Goal: Task Accomplishment & Management: Use online tool/utility

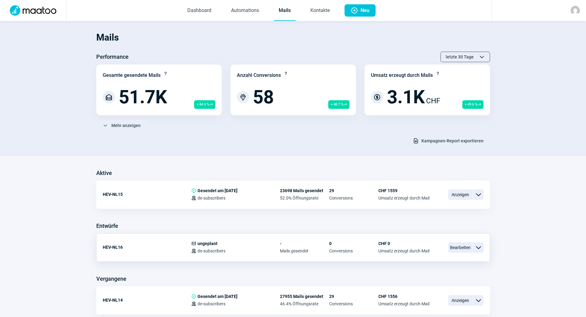
click at [476, 248] on span "ChevronDown icon" at bounding box center [478, 247] width 7 height 7
click at [410, 234] on div "HEV-NL16 Mail icon ungeplant Users icon de-subscribers - Mails gesendet 0 Conve…" at bounding box center [293, 247] width 394 height 28
click at [462, 250] on span "Bearbeiten" at bounding box center [460, 247] width 25 height 10
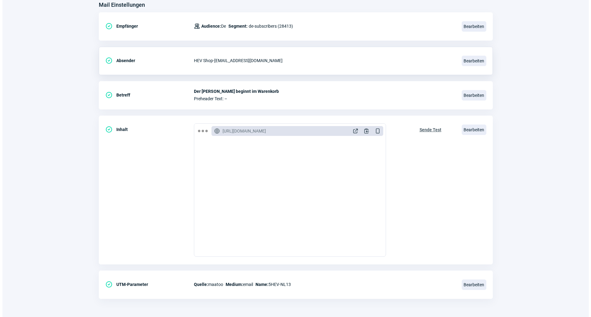
scroll to position [82, 0]
click at [431, 129] on span "Sende Test" at bounding box center [428, 130] width 22 height 10
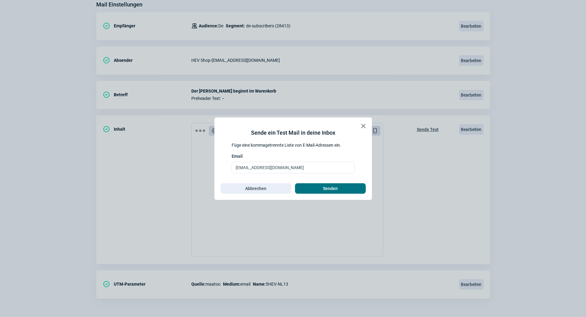
click at [328, 192] on span "Senden" at bounding box center [330, 189] width 15 height 10
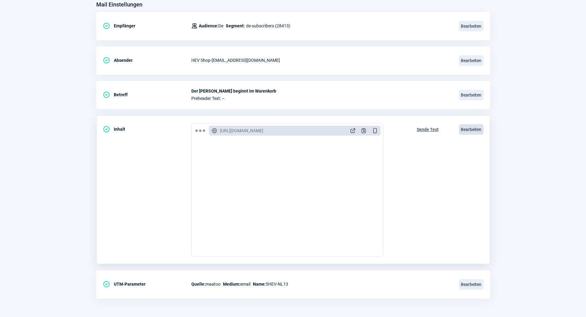
click at [479, 133] on span "Bearbeiten" at bounding box center [471, 129] width 25 height 10
